Goal: Information Seeking & Learning: Learn about a topic

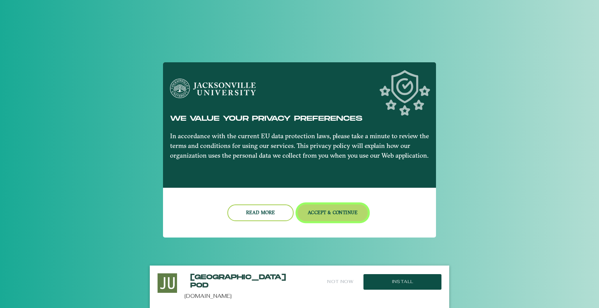
click at [332, 210] on button "Accept & Continue" at bounding box center [332, 213] width 71 height 17
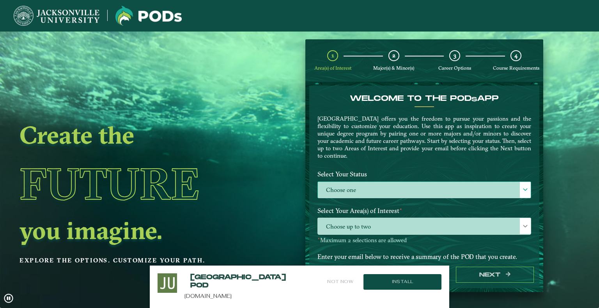
click at [383, 194] on label "Choose one" at bounding box center [424, 190] width 213 height 17
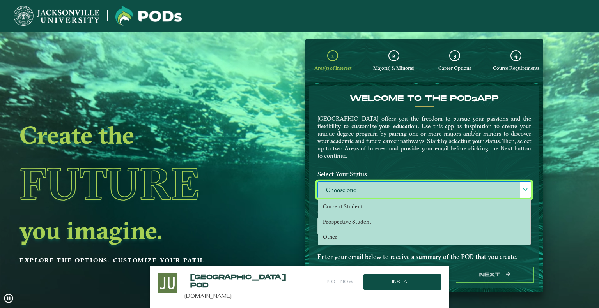
scroll to position [36, 0]
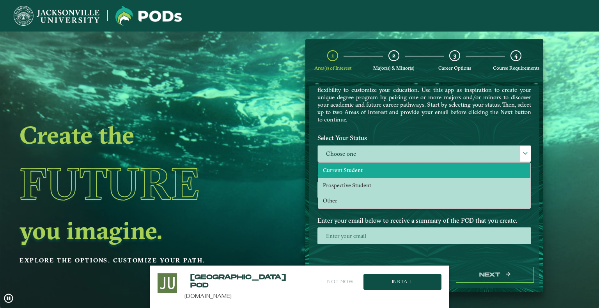
click at [365, 170] on li "Current Student" at bounding box center [424, 170] width 212 height 15
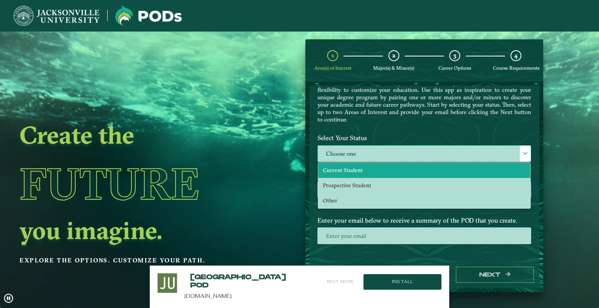
select select "[object Object]"
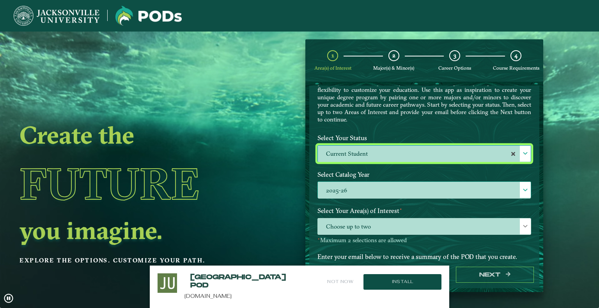
scroll to position [73, 0]
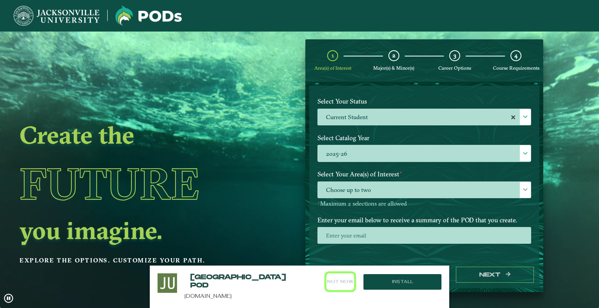
click at [335, 280] on button "Not Now" at bounding box center [340, 282] width 28 height 17
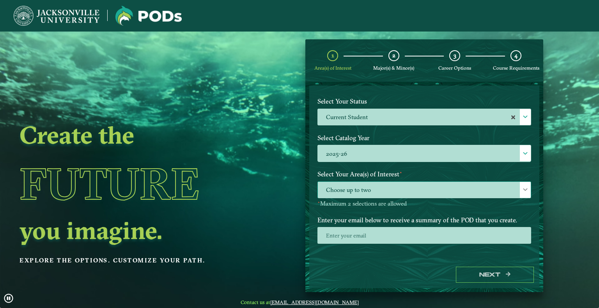
click at [389, 189] on span "Choose up to two" at bounding box center [424, 190] width 213 height 17
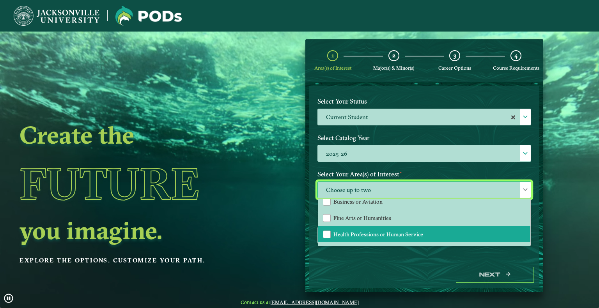
scroll to position [0, 0]
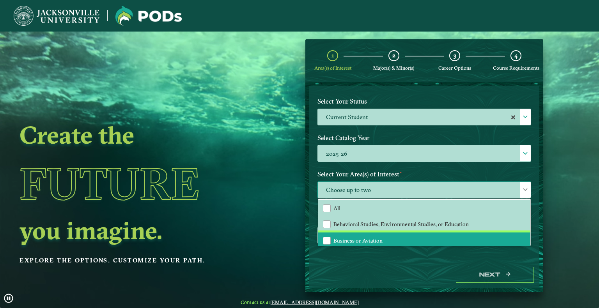
click at [362, 234] on li "Business or Aviation" at bounding box center [424, 241] width 212 height 16
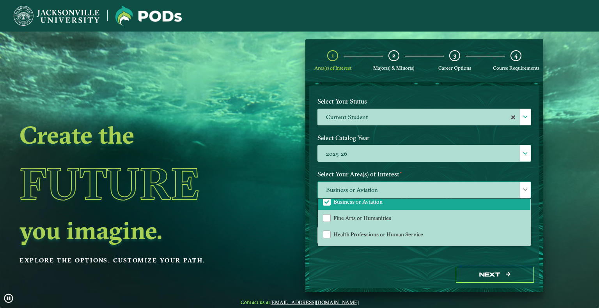
scroll to position [52, 0]
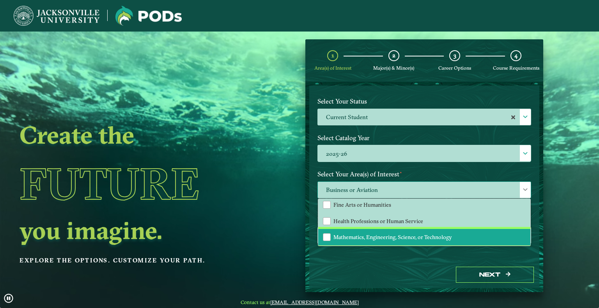
click at [367, 230] on li "Mathematics, Engineering, Science, or Technology" at bounding box center [424, 237] width 212 height 16
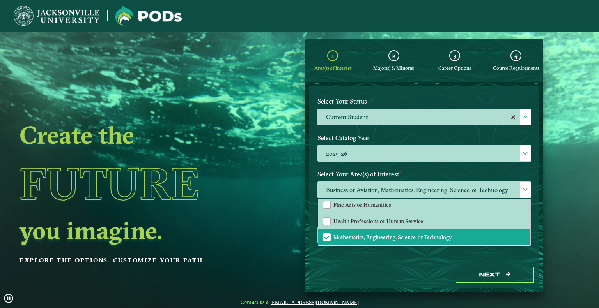
drag, startPoint x: 409, startPoint y: 265, endPoint x: 413, endPoint y: 266, distance: 4.6
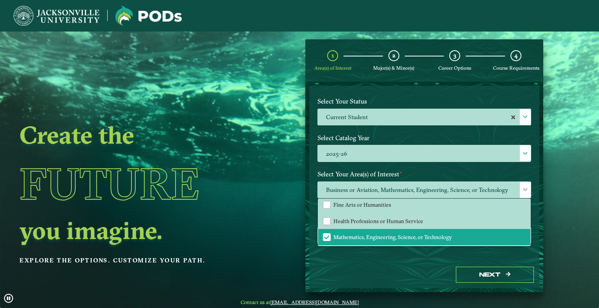
click at [409, 265] on div "Next" at bounding box center [424, 275] width 230 height 27
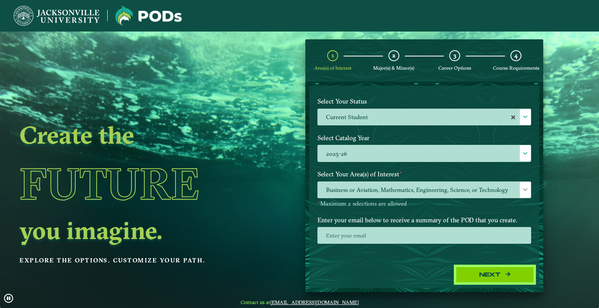
click at [489, 280] on button "Next" at bounding box center [495, 275] width 78 height 16
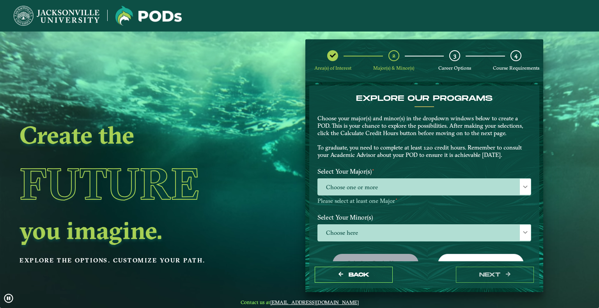
scroll to position [39, 0]
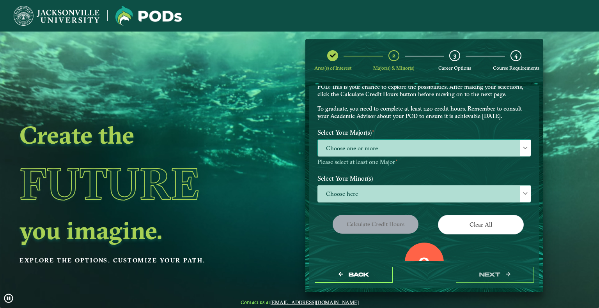
click at [422, 156] on span "Choose one or more" at bounding box center [424, 148] width 213 height 17
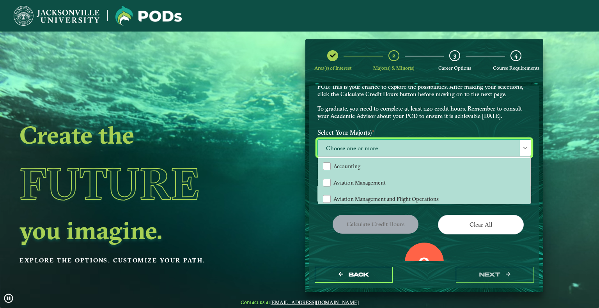
scroll to position [4, 32]
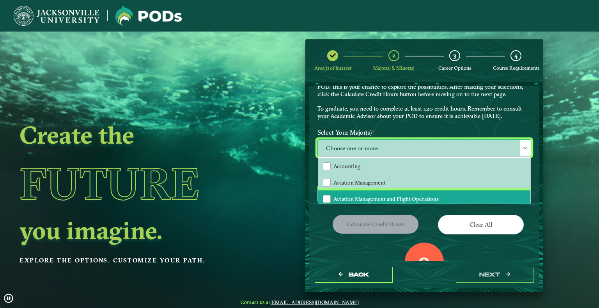
click at [355, 193] on li "Aviation Management and Flight Operations" at bounding box center [424, 199] width 212 height 16
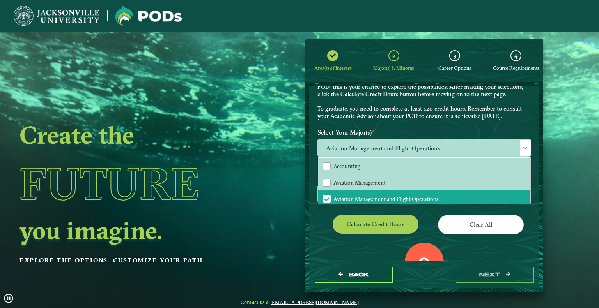
click at [327, 211] on div "EXPLORE OUR PROGRAMS Choose your major(s) and minor(s) in the dropdown windows …" at bounding box center [424, 182] width 214 height 254
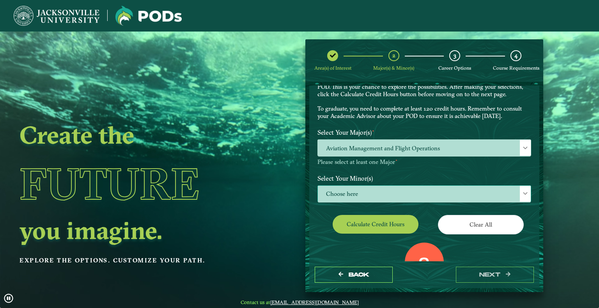
click at [366, 188] on span "Choose here" at bounding box center [424, 194] width 213 height 17
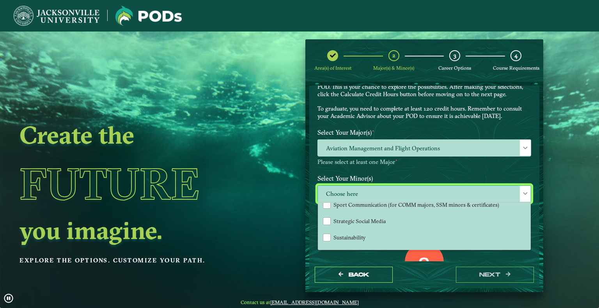
scroll to position [765, 0]
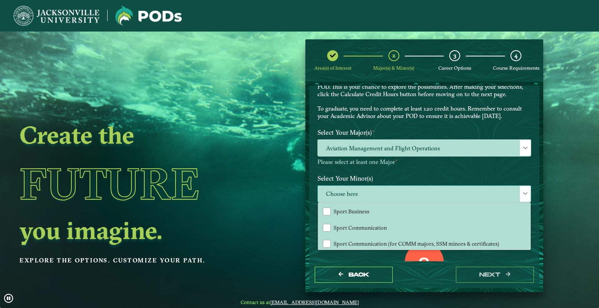
click at [527, 238] on div "Accounting Animation Applied Economics Applied Mathematics Art Aviation Managem…" at bounding box center [424, 227] width 213 height 48
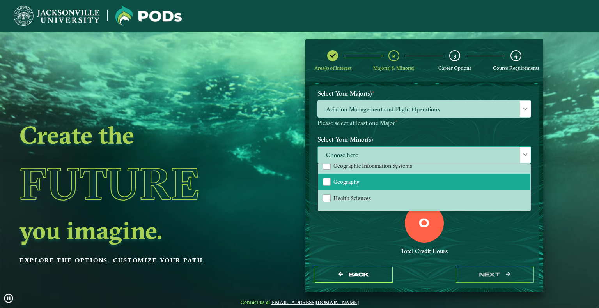
scroll to position [375, 0]
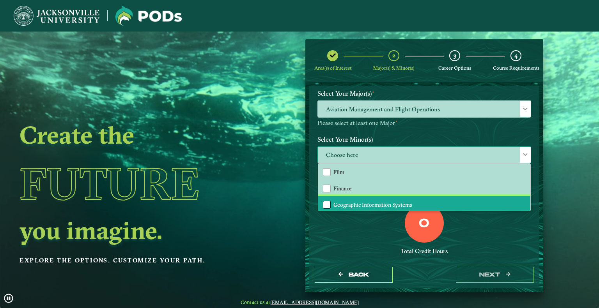
click at [324, 201] on div "Geographic Information Systems" at bounding box center [327, 205] width 8 height 8
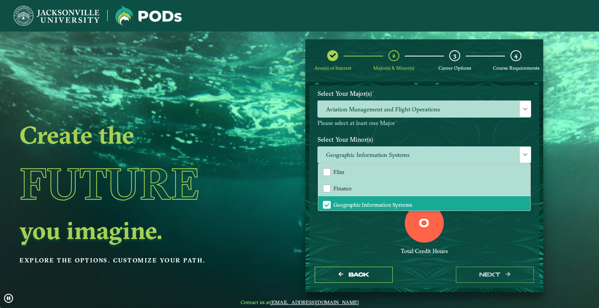
click at [495, 235] on div "0 Total Credit Hours" at bounding box center [423, 237] width 225 height 66
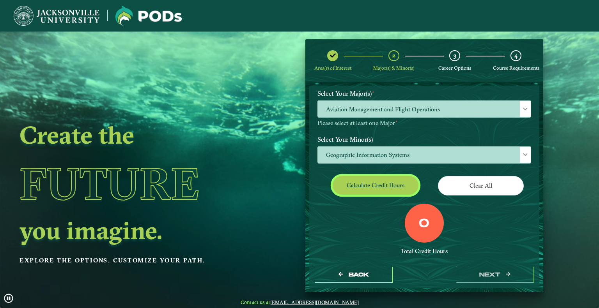
click at [388, 187] on button "Calculate credit hours" at bounding box center [375, 185] width 86 height 18
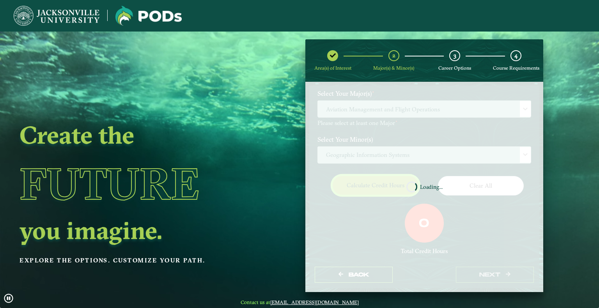
scroll to position [71, 0]
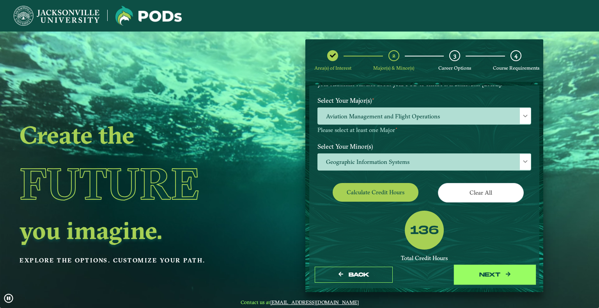
click at [486, 276] on button "next" at bounding box center [495, 275] width 78 height 16
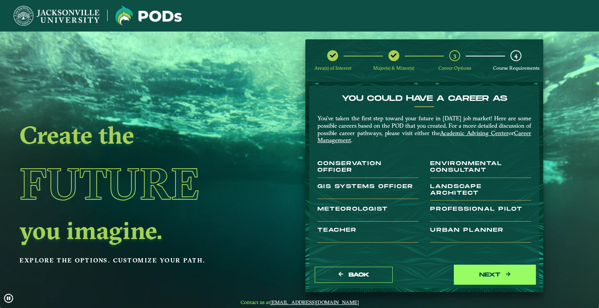
click at [495, 276] on button "next" at bounding box center [495, 275] width 78 height 16
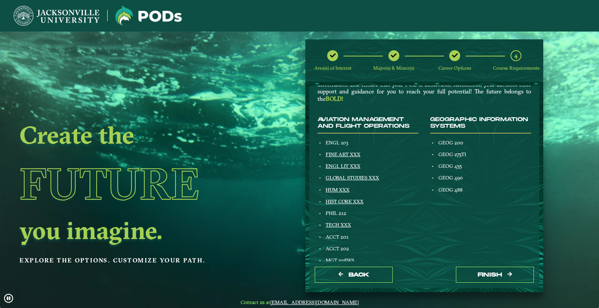
scroll to position [39, 0]
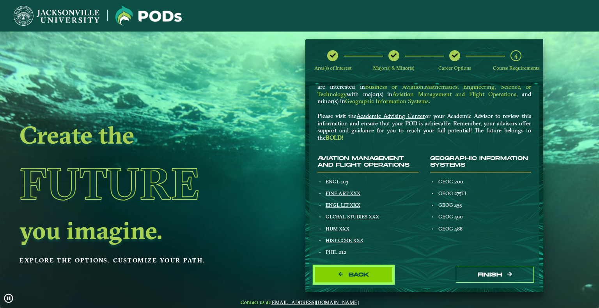
click at [382, 278] on button "Back" at bounding box center [354, 275] width 78 height 16
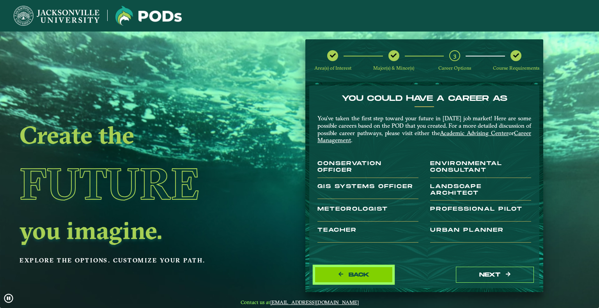
click at [356, 273] on span "Back" at bounding box center [358, 275] width 21 height 7
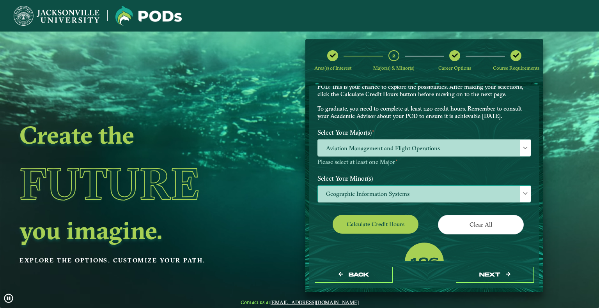
click at [452, 191] on span "Geographic Information Systems" at bounding box center [424, 194] width 213 height 17
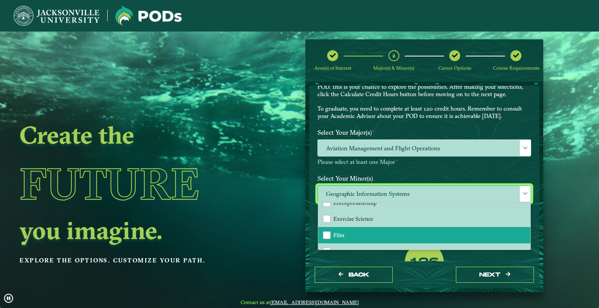
scroll to position [390, 0]
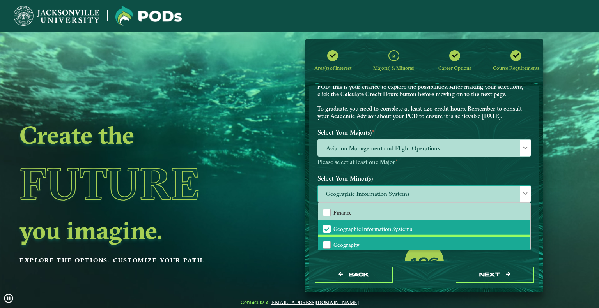
click at [341, 237] on li "Geography" at bounding box center [424, 245] width 212 height 16
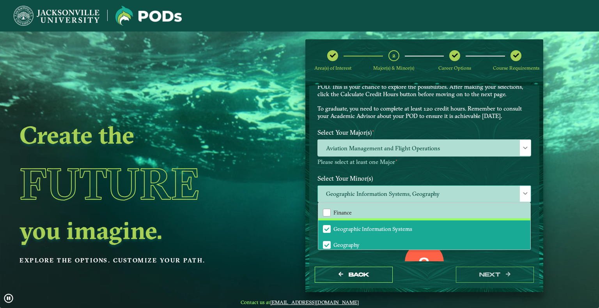
click at [349, 226] on span "Geographic Information Systems" at bounding box center [372, 229] width 79 height 7
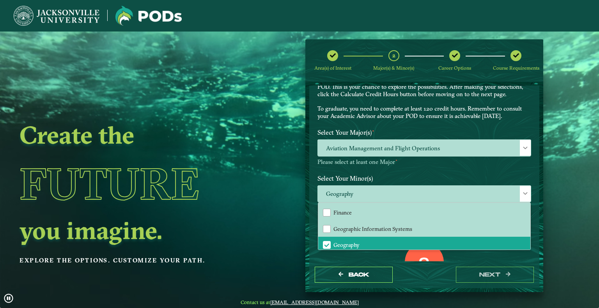
click at [475, 261] on div "0 Total Credit Hours" at bounding box center [423, 276] width 225 height 66
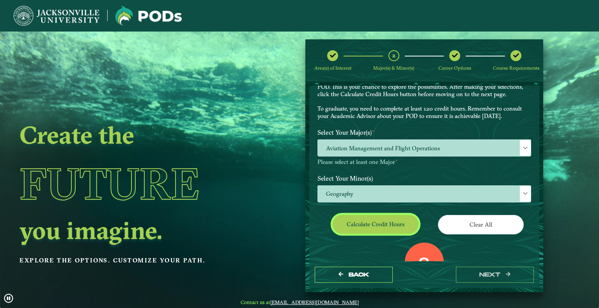
click at [393, 227] on button "Calculate credit hours" at bounding box center [375, 224] width 86 height 18
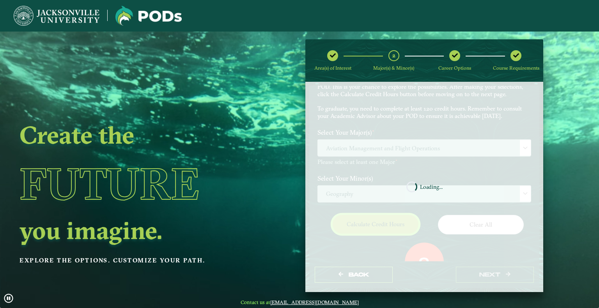
scroll to position [71, 0]
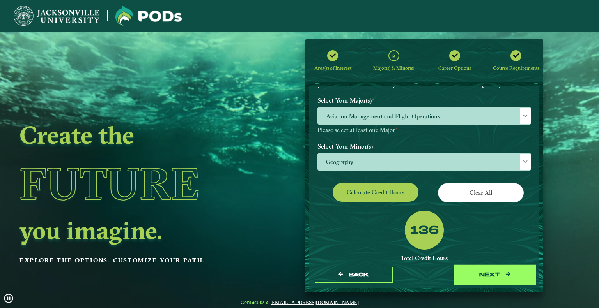
click at [480, 273] on button "next" at bounding box center [495, 275] width 78 height 16
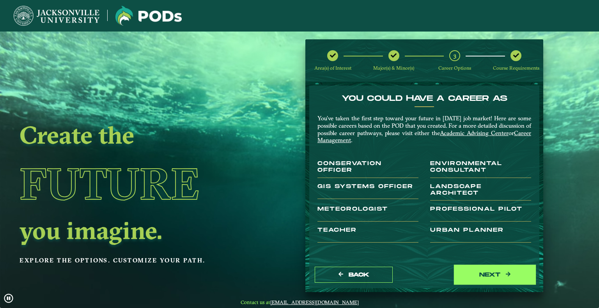
click at [500, 271] on button "next" at bounding box center [495, 275] width 78 height 16
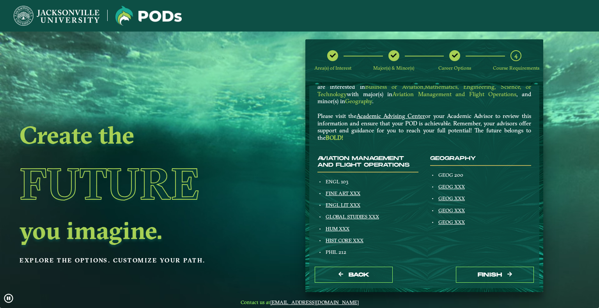
scroll to position [78, 0]
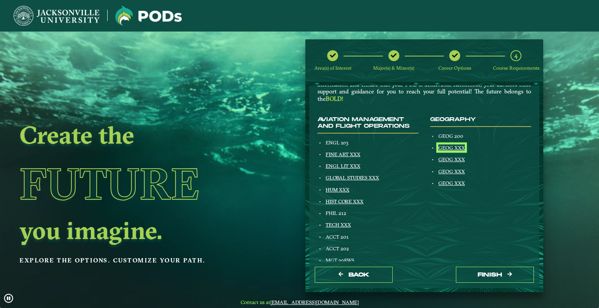
click at [458, 147] on link "GEOG XXX" at bounding box center [451, 148] width 27 height 6
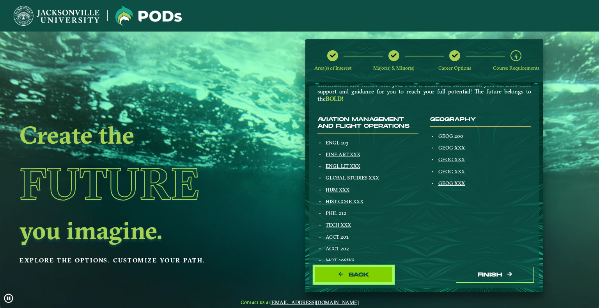
click at [353, 275] on span "Back" at bounding box center [358, 275] width 21 height 7
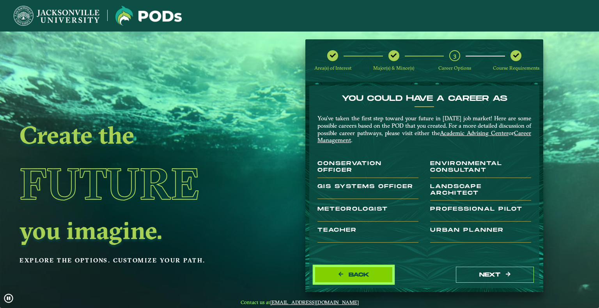
click at [373, 279] on button "Back" at bounding box center [354, 275] width 78 height 16
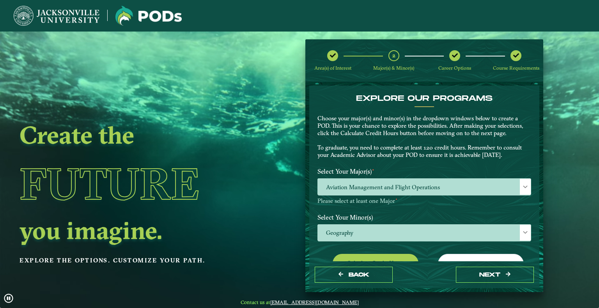
scroll to position [39, 0]
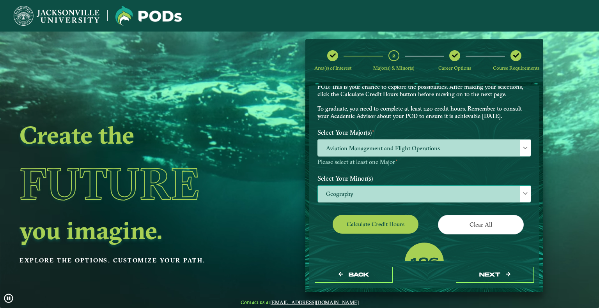
click at [434, 196] on span "Geography" at bounding box center [424, 194] width 213 height 17
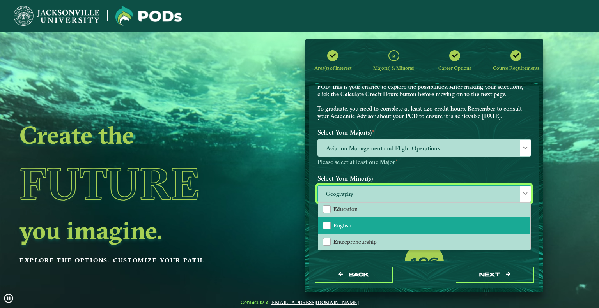
scroll to position [390, 0]
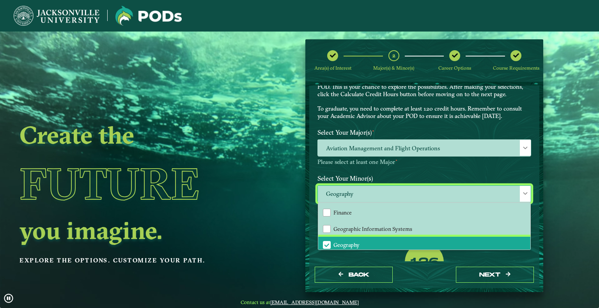
click at [344, 237] on li "Geography" at bounding box center [424, 245] width 212 height 16
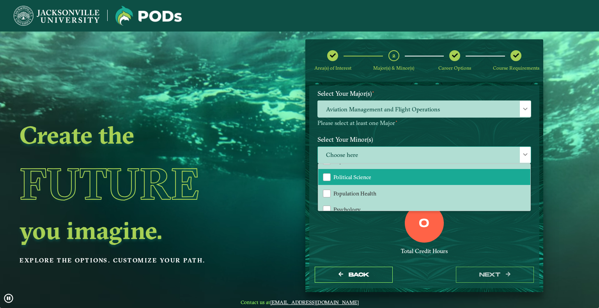
scroll to position [624, 0]
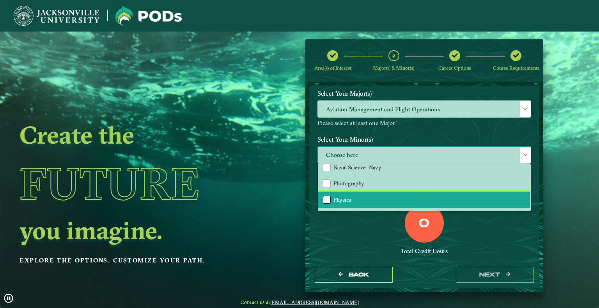
click at [325, 196] on div "Physics" at bounding box center [327, 200] width 8 height 8
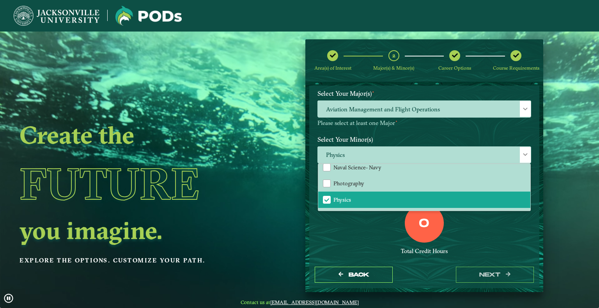
click at [493, 230] on div "0 Total Credit Hours" at bounding box center [423, 237] width 225 height 66
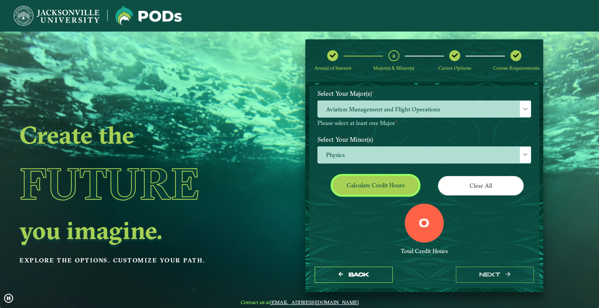
click at [389, 190] on button "Calculate credit hours" at bounding box center [375, 185] width 86 height 18
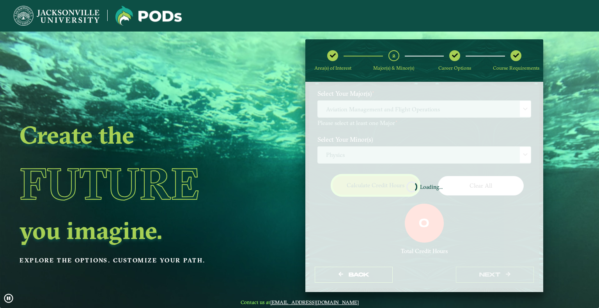
scroll to position [71, 0]
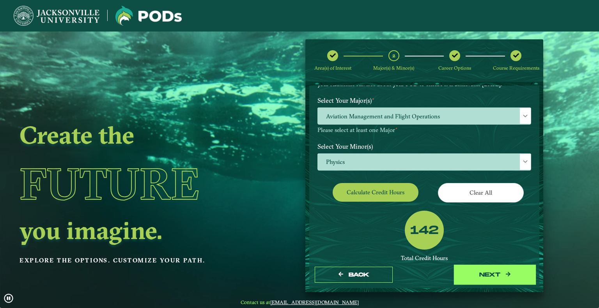
click at [483, 273] on button "next" at bounding box center [495, 275] width 78 height 16
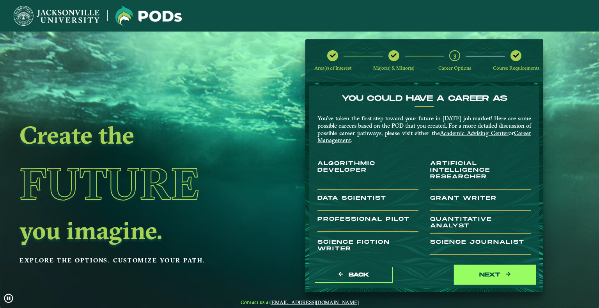
click at [499, 271] on button "next" at bounding box center [495, 275] width 78 height 16
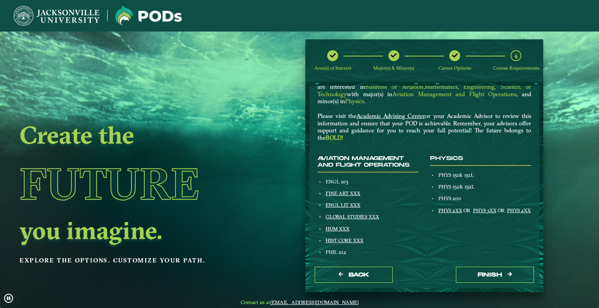
scroll to position [78, 0]
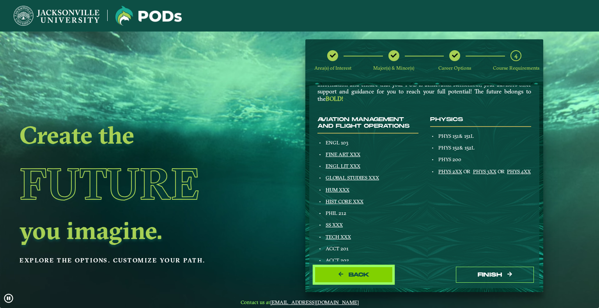
click at [359, 274] on span "Back" at bounding box center [358, 275] width 21 height 7
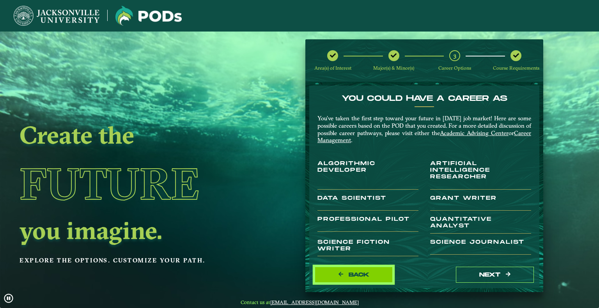
click at [361, 275] on span "Back" at bounding box center [358, 275] width 21 height 7
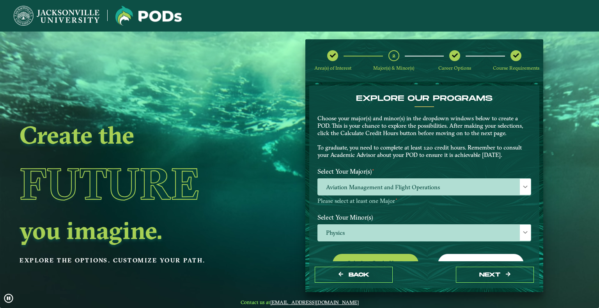
scroll to position [39, 0]
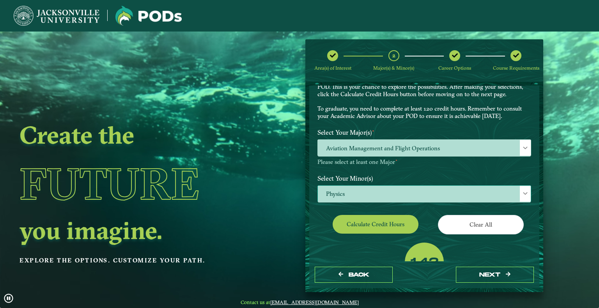
click at [411, 199] on span "Physics" at bounding box center [424, 194] width 213 height 17
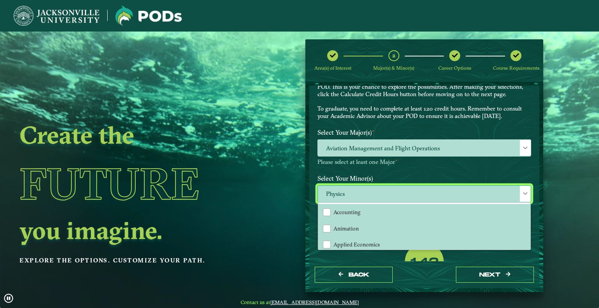
scroll to position [4, 32]
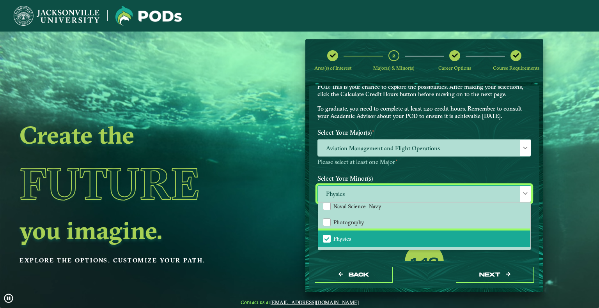
click at [390, 231] on li "Physics" at bounding box center [424, 239] width 212 height 16
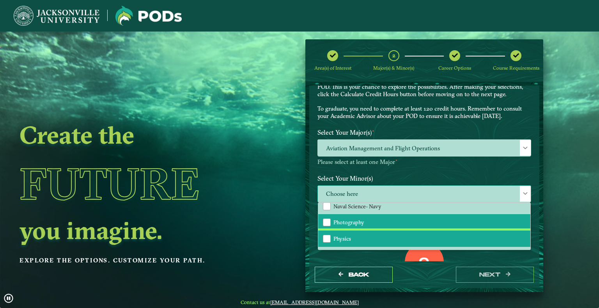
scroll to position [585, 0]
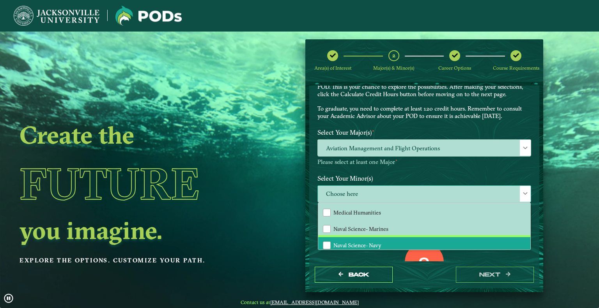
click at [383, 240] on li "Naval Science- Navy" at bounding box center [424, 245] width 212 height 16
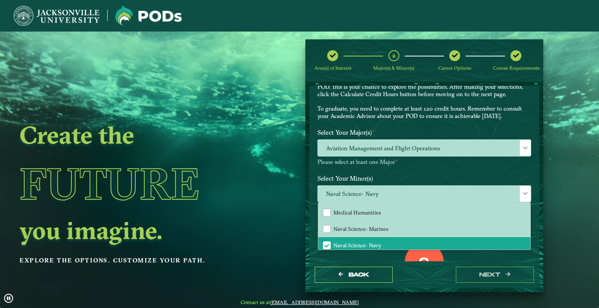
click at [465, 256] on div "0 Total Credit Hours" at bounding box center [423, 276] width 225 height 66
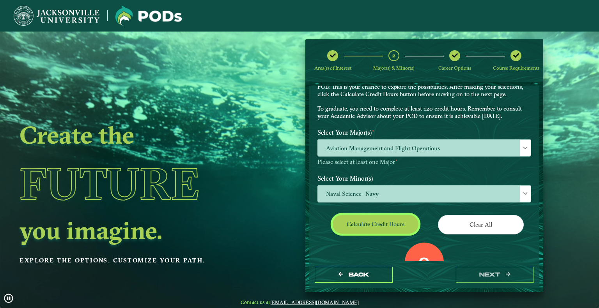
click at [392, 228] on button "Calculate credit hours" at bounding box center [375, 224] width 86 height 18
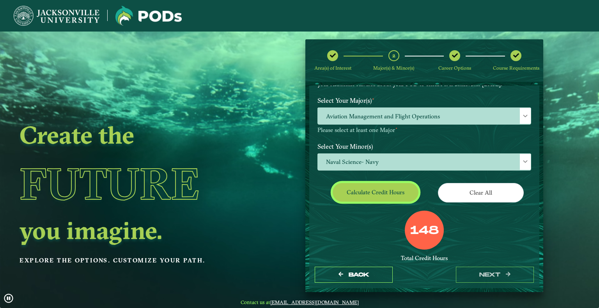
scroll to position [110, 0]
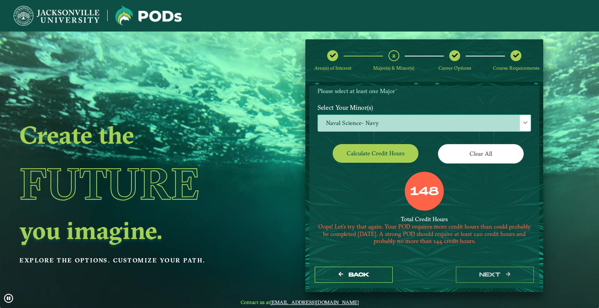
click at [394, 121] on span "Naval Science- Navy" at bounding box center [424, 123] width 213 height 17
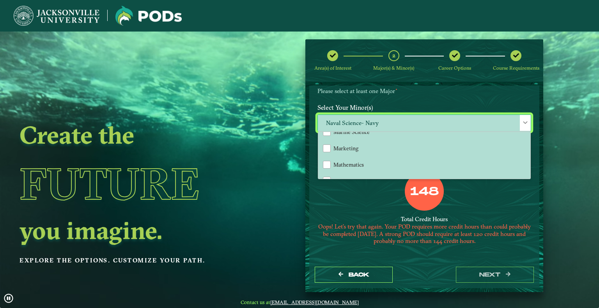
scroll to position [585, 0]
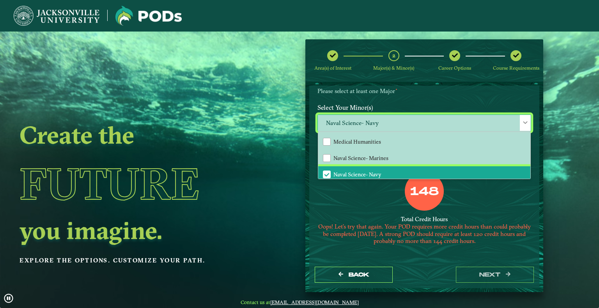
click at [374, 173] on li "Naval Science- Navy" at bounding box center [424, 174] width 212 height 16
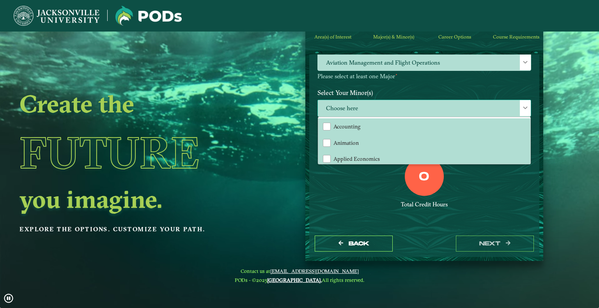
scroll to position [16, 0]
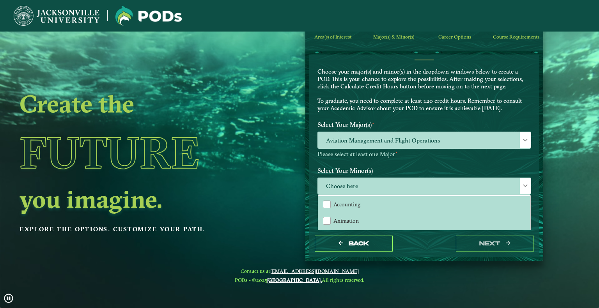
click at [265, 146] on div "Create the Future you imagine. Explore the options. Customize your path." at bounding box center [134, 154] width 269 height 308
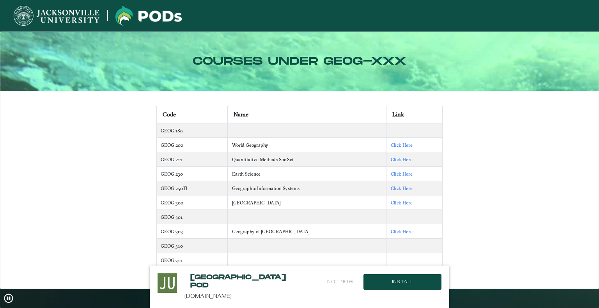
scroll to position [39, 0]
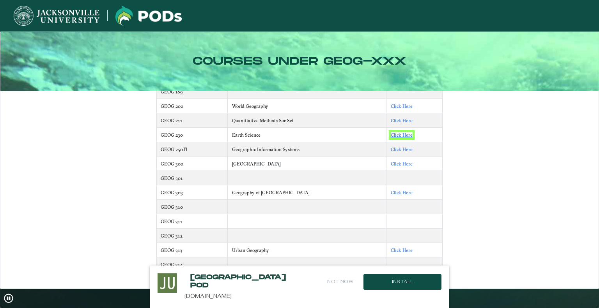
click at [396, 135] on link "Click Here" at bounding box center [402, 135] width 22 height 6
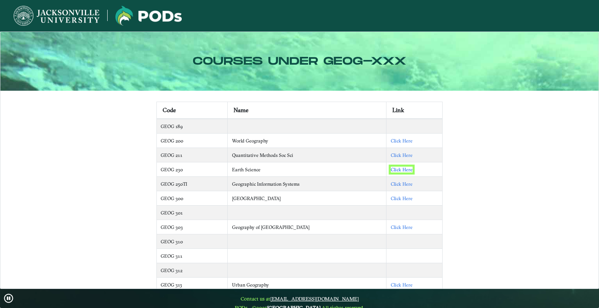
scroll to position [0, 0]
